Goal: Entertainment & Leisure: Consume media (video, audio)

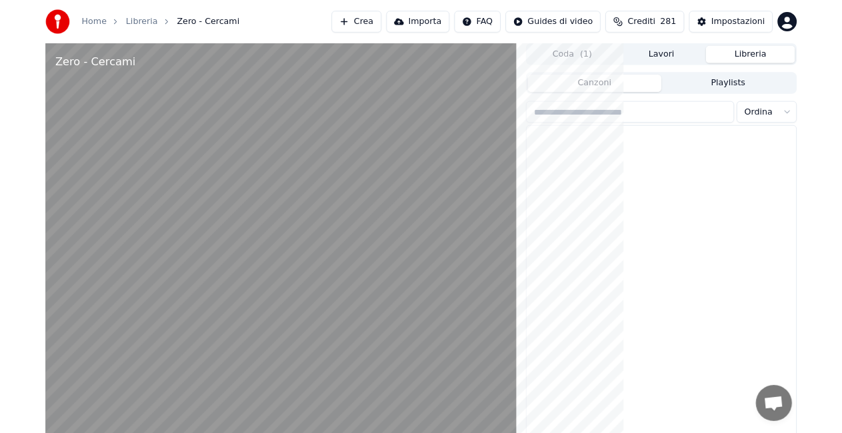
scroll to position [18165, 0]
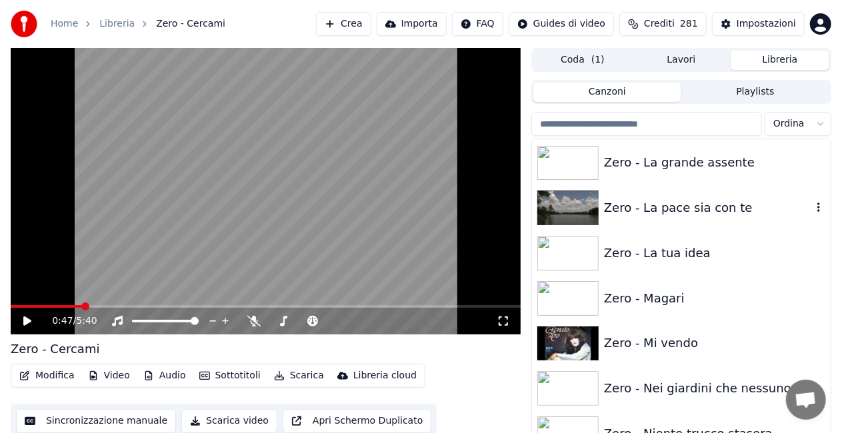
scroll to position [18765, 0]
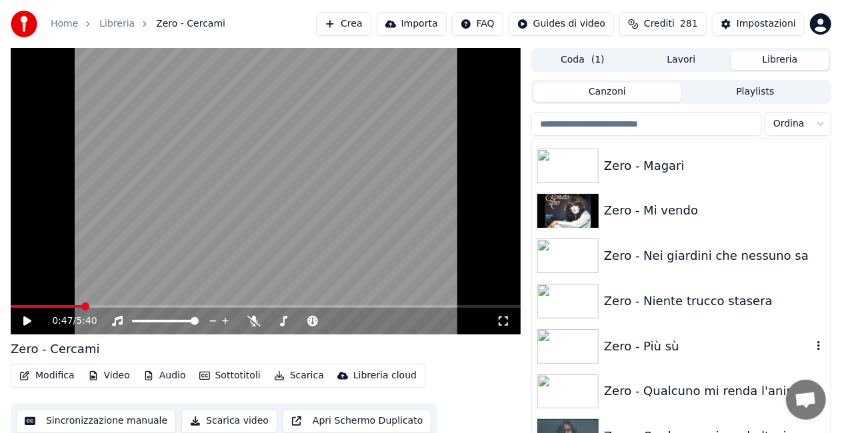
click at [694, 333] on div "Zero - Più sù" at bounding box center [681, 346] width 299 height 45
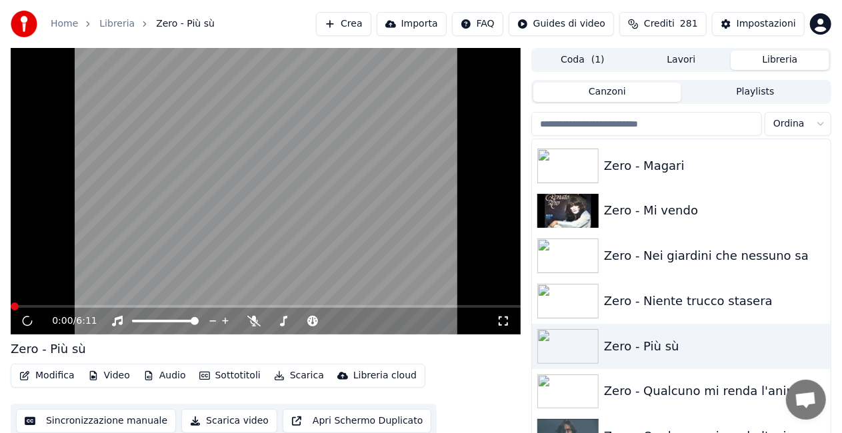
click at [505, 323] on icon at bounding box center [503, 321] width 13 height 11
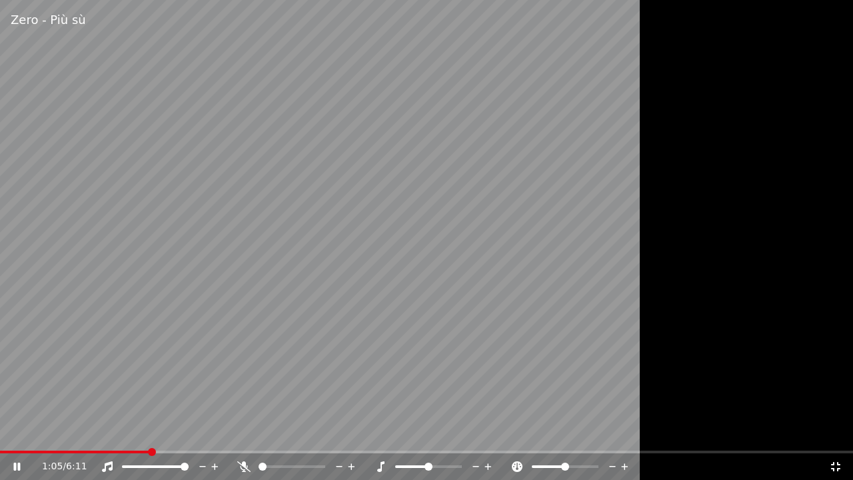
click at [399, 383] on video at bounding box center [426, 240] width 853 height 480
click at [839, 463] on icon at bounding box center [835, 466] width 13 height 11
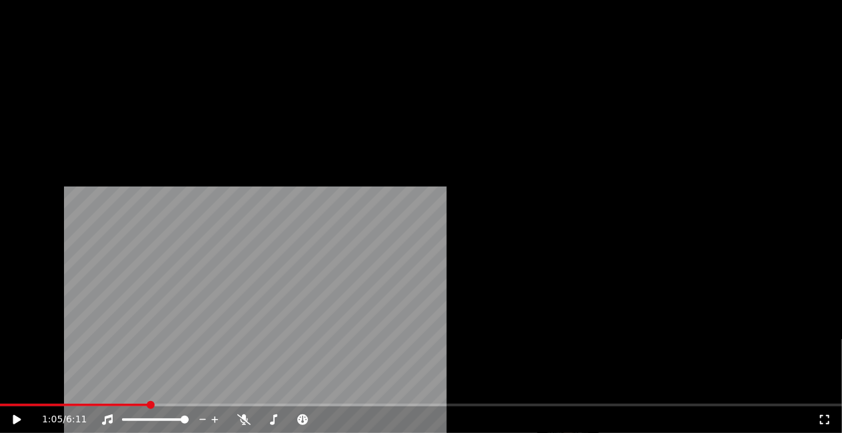
scroll to position [18211, 0]
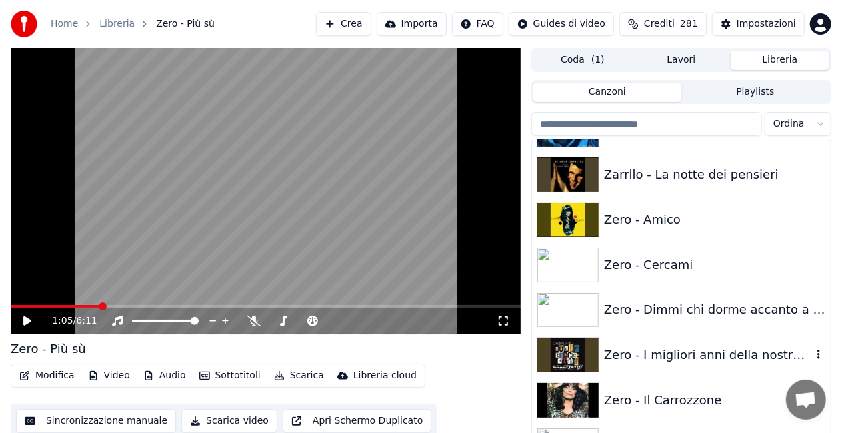
click at [703, 348] on div "Zero - I migliori anni della nostra vita" at bounding box center [708, 355] width 208 height 19
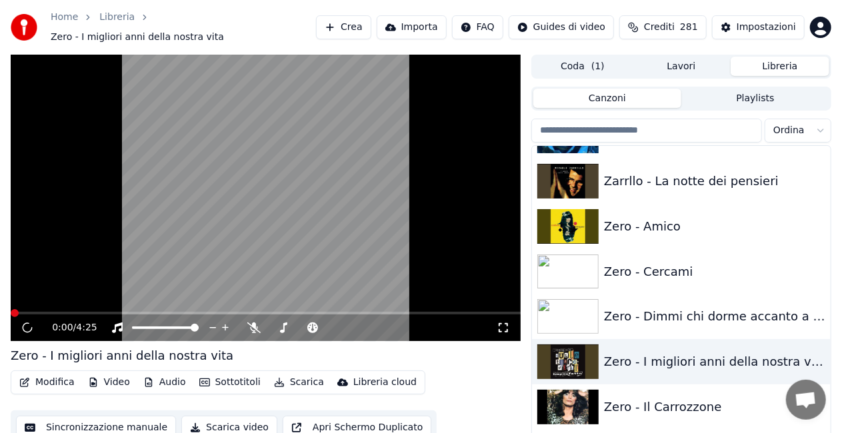
drag, startPoint x: 508, startPoint y: 319, endPoint x: 508, endPoint y: 333, distance: 14.0
click at [507, 323] on icon at bounding box center [503, 327] width 9 height 9
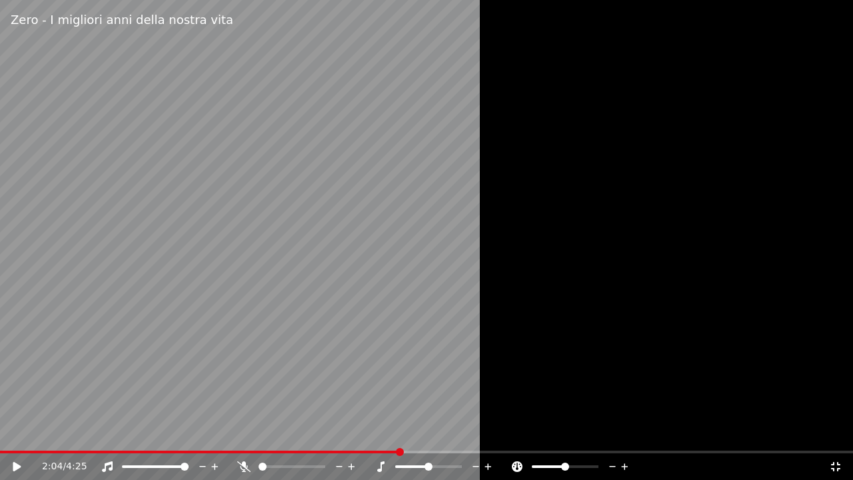
click at [842, 466] on icon at bounding box center [835, 466] width 13 height 11
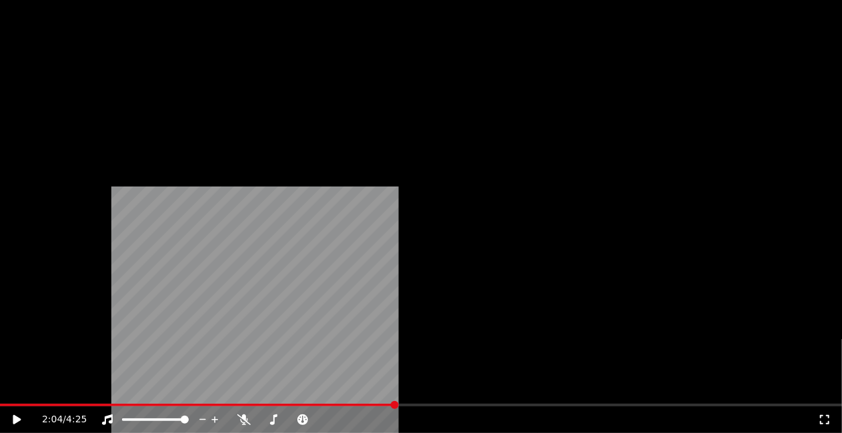
scroll to position [16211, 0]
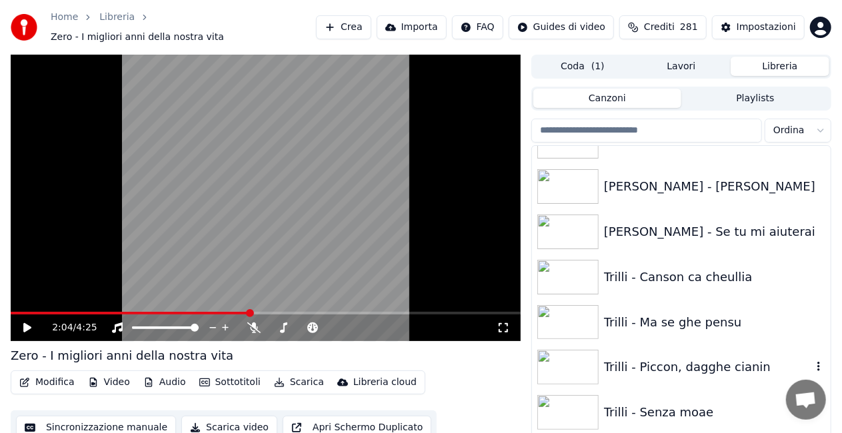
drag, startPoint x: 664, startPoint y: 367, endPoint x: 619, endPoint y: 346, distance: 49.8
click at [664, 367] on div "Trilli - Piccon, dagghe cianin" at bounding box center [708, 367] width 208 height 19
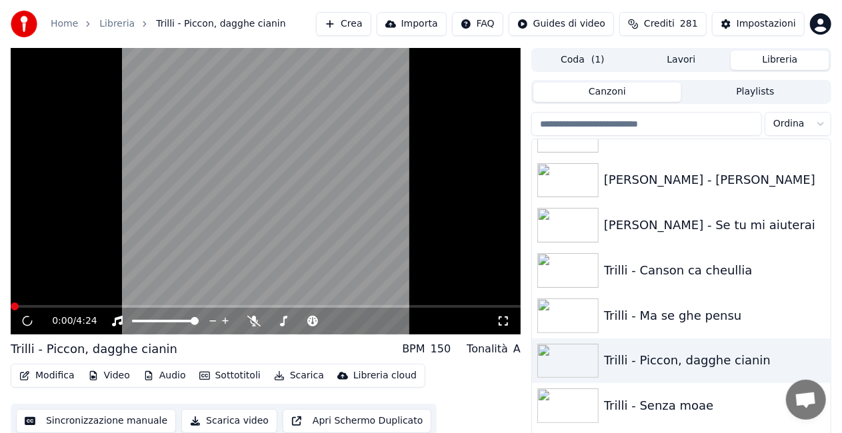
click at [501, 319] on icon at bounding box center [503, 321] width 13 height 11
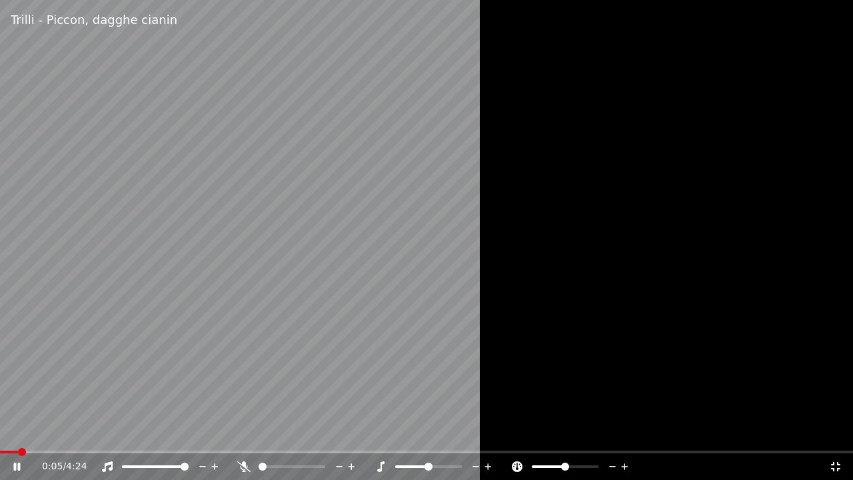
click at [235, 461] on div "0:05 / 4:24" at bounding box center [435, 466] width 787 height 13
click at [239, 465] on icon at bounding box center [243, 466] width 13 height 11
click at [241, 468] on icon at bounding box center [243, 466] width 7 height 11
click at [15, 454] on div "1:46 / 4:24" at bounding box center [426, 466] width 853 height 27
click at [11, 455] on div "1:46 / 4:24" at bounding box center [426, 466] width 853 height 27
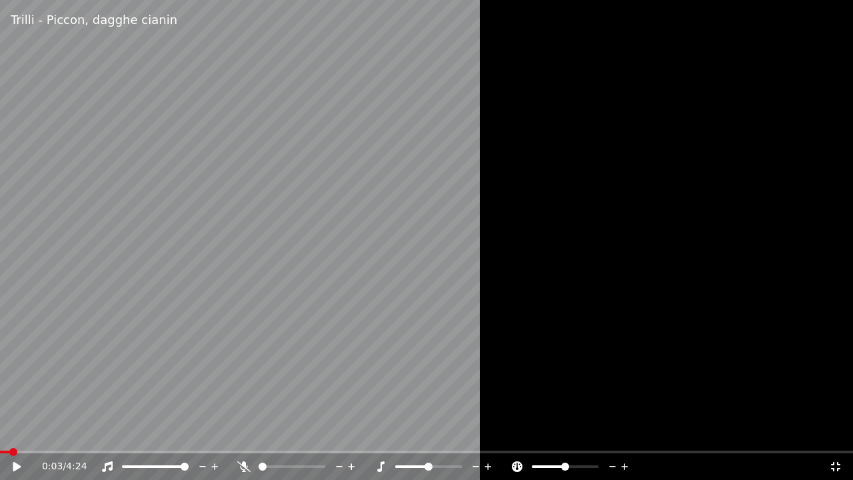
click at [10, 451] on span at bounding box center [5, 452] width 10 height 3
click at [240, 467] on icon at bounding box center [243, 466] width 13 height 11
drag, startPoint x: 329, startPoint y: 352, endPoint x: 540, endPoint y: 300, distance: 217.0
click at [334, 349] on video at bounding box center [426, 240] width 853 height 480
click at [243, 460] on div "0:58 / 4:24" at bounding box center [426, 466] width 853 height 27
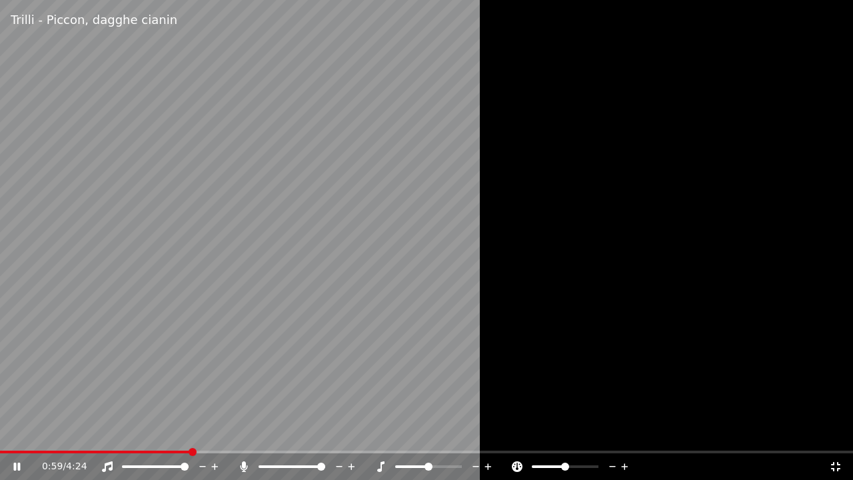
click at [241, 468] on icon at bounding box center [243, 466] width 7 height 11
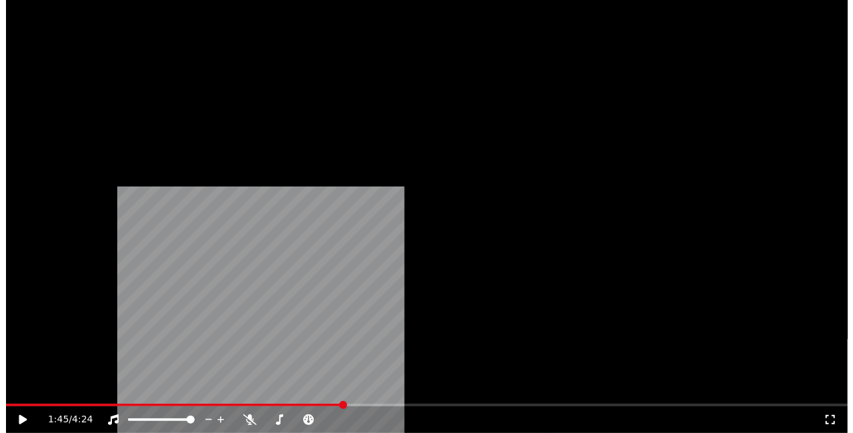
scroll to position [14878, 0]
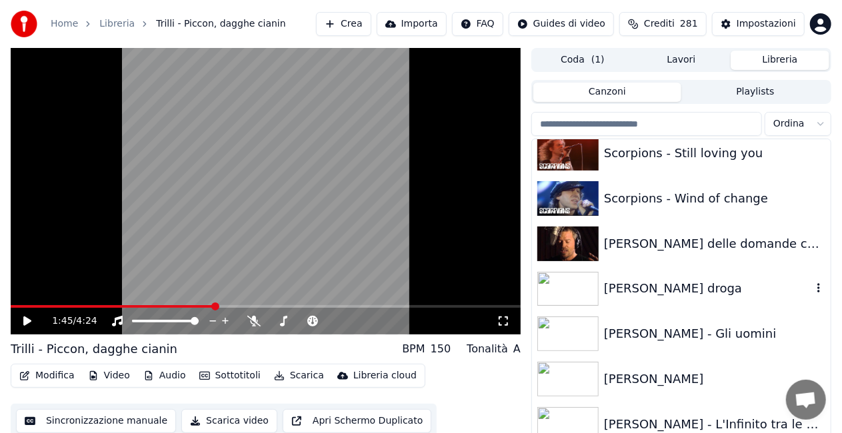
click at [657, 304] on div "[PERSON_NAME] droga" at bounding box center [681, 289] width 299 height 45
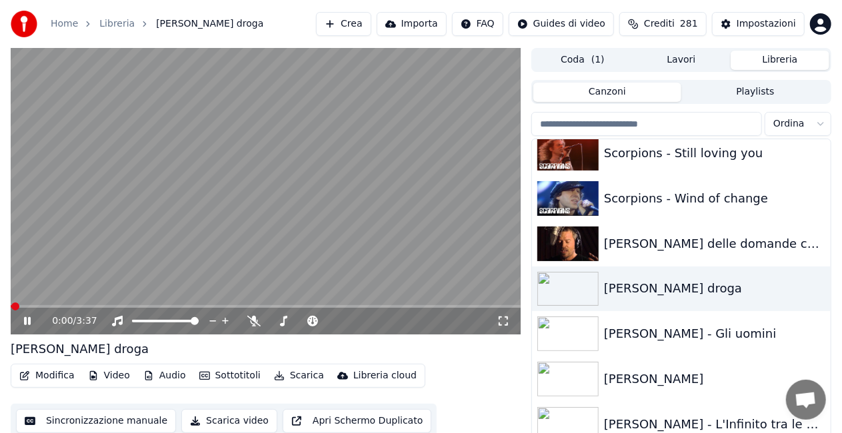
click at [507, 318] on icon at bounding box center [503, 321] width 9 height 9
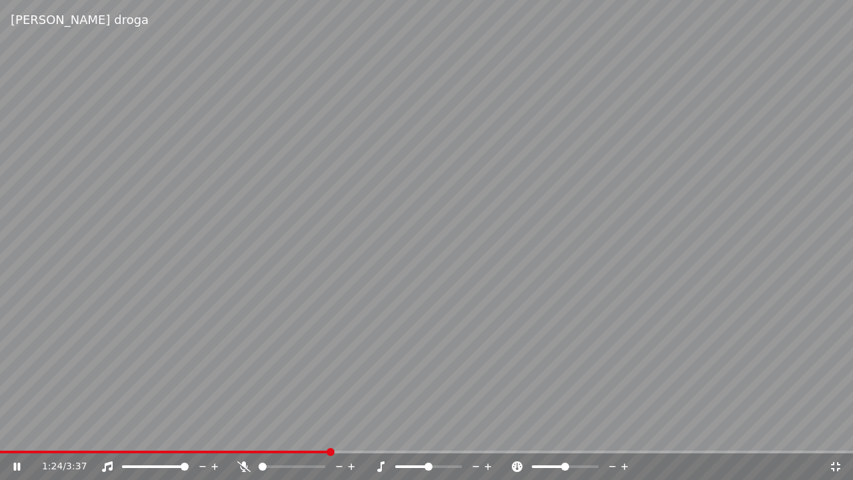
click at [795, 212] on video at bounding box center [426, 240] width 853 height 480
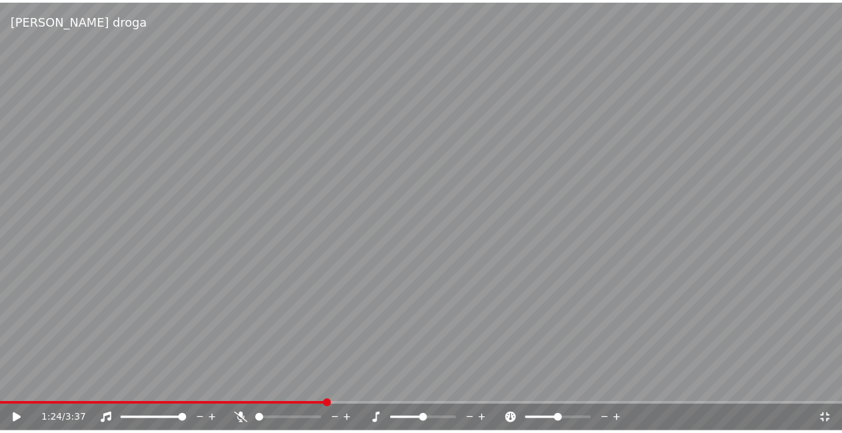
scroll to position [30, 0]
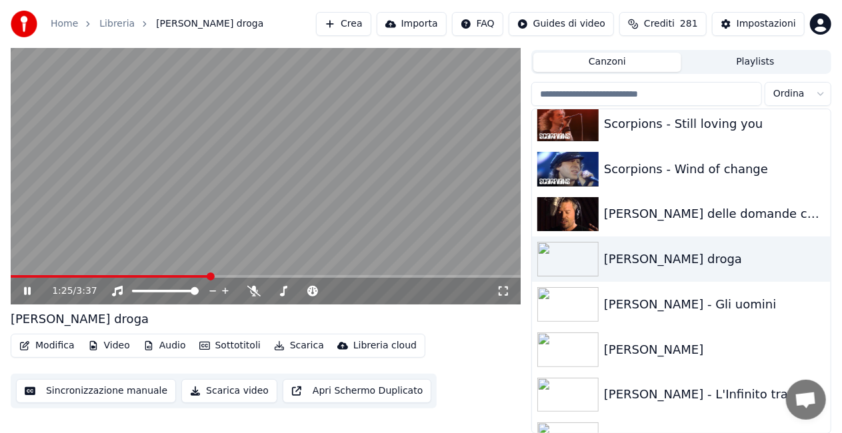
click at [63, 199] on video at bounding box center [266, 161] width 510 height 287
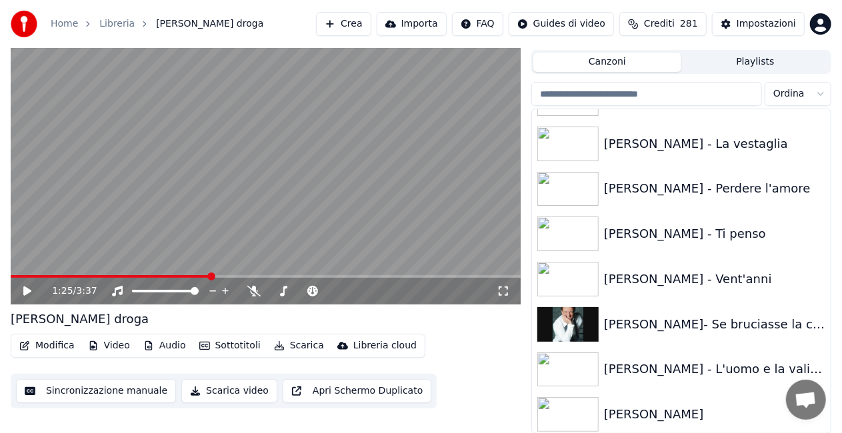
scroll to position [13611, 0]
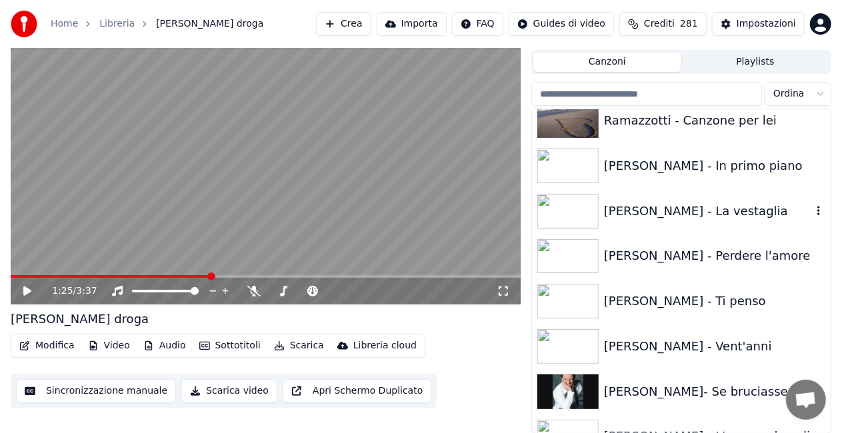
click at [664, 208] on div "[PERSON_NAME] - La vestaglia" at bounding box center [708, 211] width 208 height 19
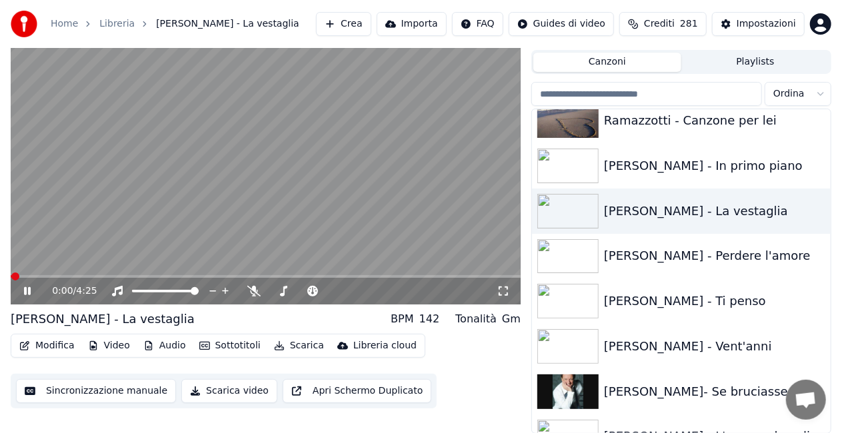
drag, startPoint x: 502, startPoint y: 289, endPoint x: 501, endPoint y: 302, distance: 13.4
click at [501, 289] on icon at bounding box center [503, 291] width 13 height 11
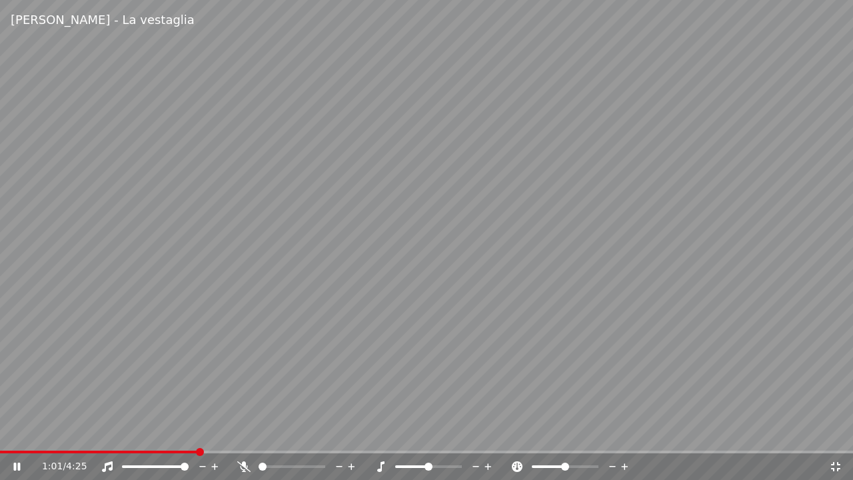
click at [242, 463] on icon at bounding box center [243, 466] width 13 height 11
drag, startPoint x: 243, startPoint y: 463, endPoint x: 247, endPoint y: 456, distance: 7.8
click at [243, 461] on icon at bounding box center [243, 466] width 13 height 11
click at [293, 450] on video at bounding box center [426, 240] width 853 height 480
click at [293, 451] on span at bounding box center [261, 452] width 523 height 3
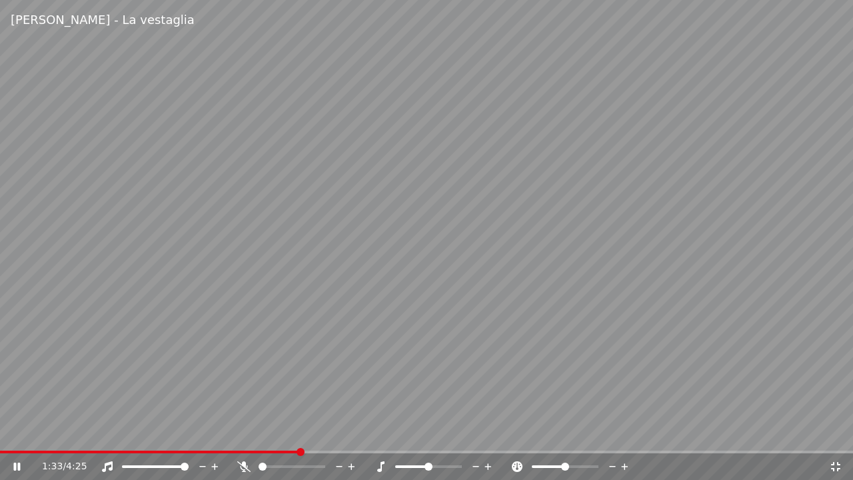
click at [834, 466] on icon at bounding box center [835, 466] width 13 height 11
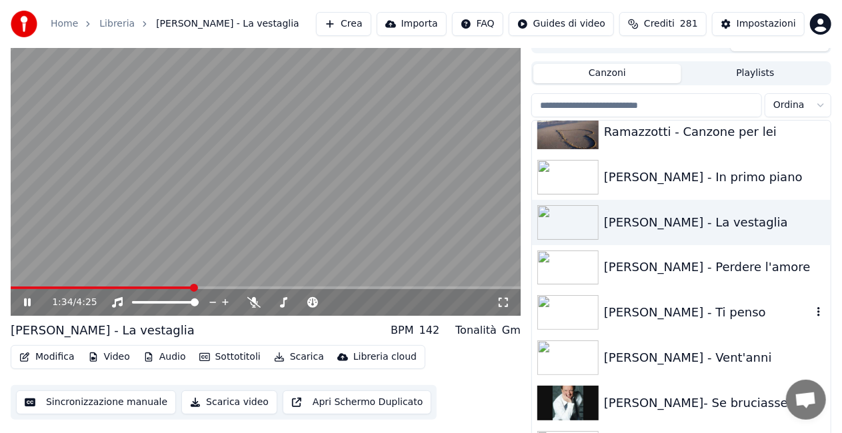
click at [696, 315] on div "[PERSON_NAME] - Ti penso" at bounding box center [708, 312] width 208 height 19
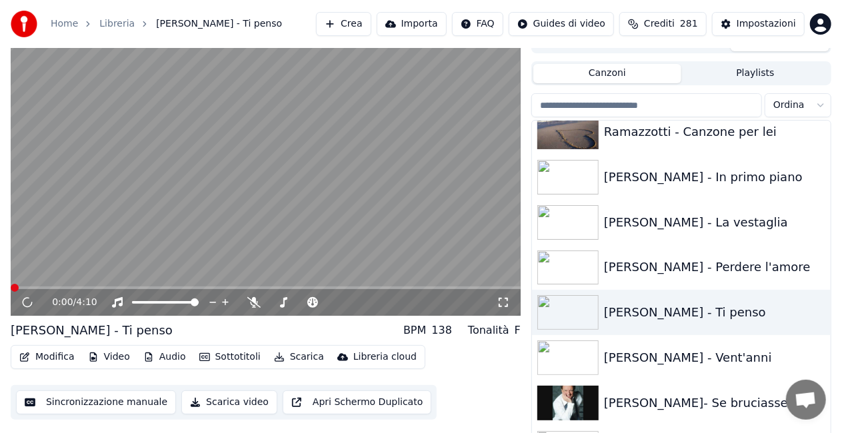
click at [504, 303] on icon at bounding box center [503, 302] width 13 height 11
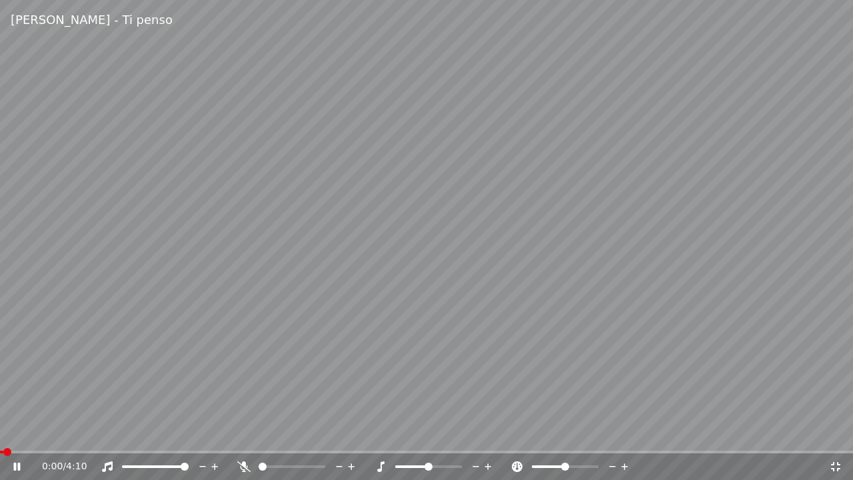
click at [232, 307] on video at bounding box center [426, 240] width 853 height 480
click at [23, 462] on icon at bounding box center [26, 466] width 31 height 11
click at [265, 451] on span at bounding box center [132, 452] width 265 height 3
click at [845, 465] on div "1:18 / 4:10" at bounding box center [426, 466] width 843 height 13
drag, startPoint x: 344, startPoint y: 376, endPoint x: 344, endPoint y: 365, distance: 10.7
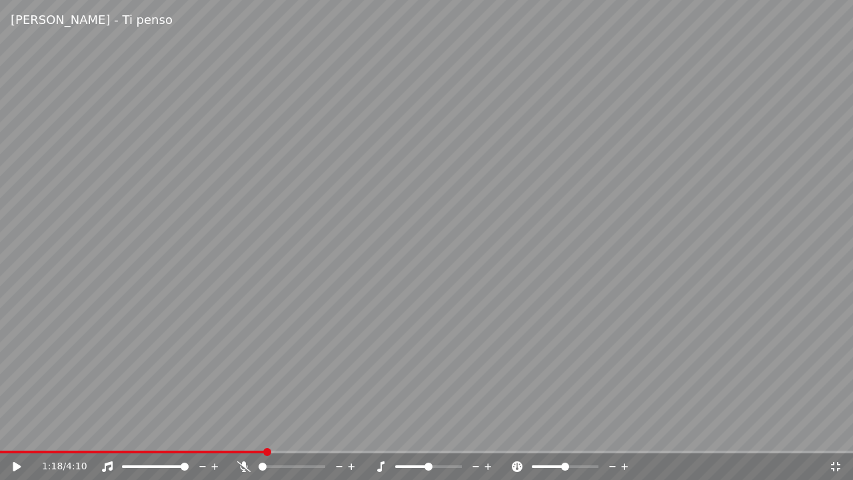
click at [344, 372] on video at bounding box center [426, 240] width 853 height 480
drag, startPoint x: 233, startPoint y: 469, endPoint x: 239, endPoint y: 461, distance: 10.0
click at [238, 464] on div "1:19 / 4:10" at bounding box center [435, 466] width 787 height 13
click at [242, 461] on icon at bounding box center [243, 466] width 13 height 11
click at [228, 448] on video at bounding box center [426, 240] width 853 height 480
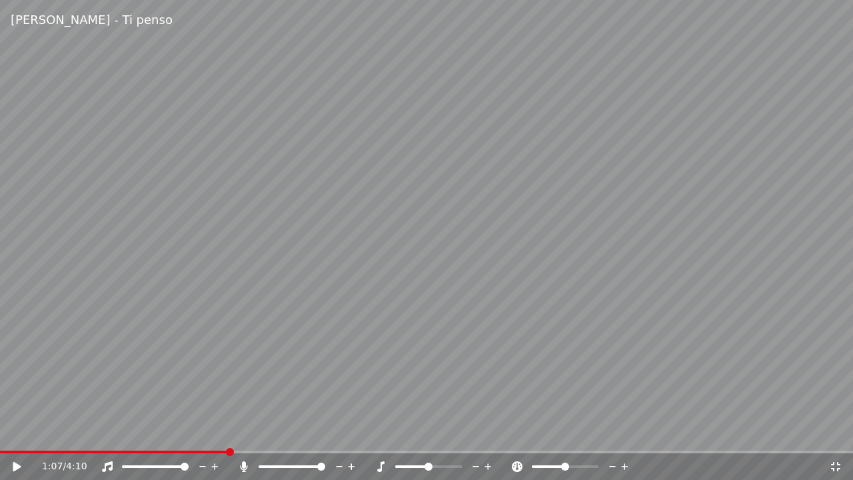
click at [227, 451] on span at bounding box center [114, 452] width 228 height 3
click at [177, 340] on video at bounding box center [426, 240] width 853 height 480
click at [253, 464] on div at bounding box center [297, 466] width 121 height 13
click at [243, 469] on icon at bounding box center [243, 466] width 7 height 11
click at [839, 465] on icon at bounding box center [835, 466] width 13 height 11
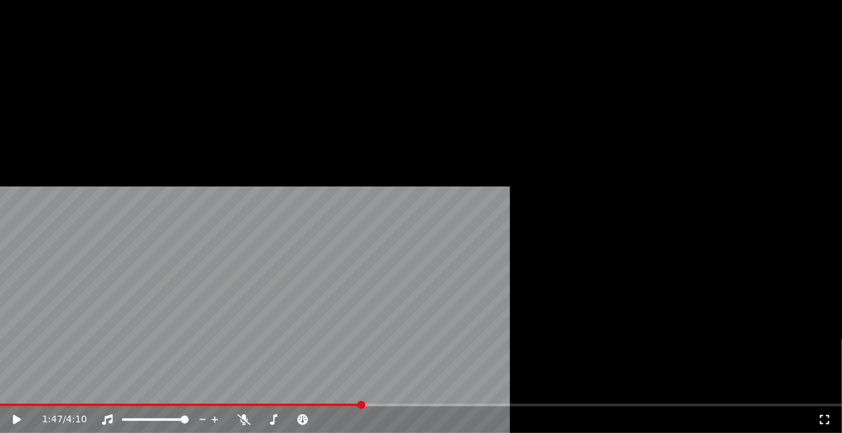
scroll to position [13745, 0]
